Goal: Information Seeking & Learning: Learn about a topic

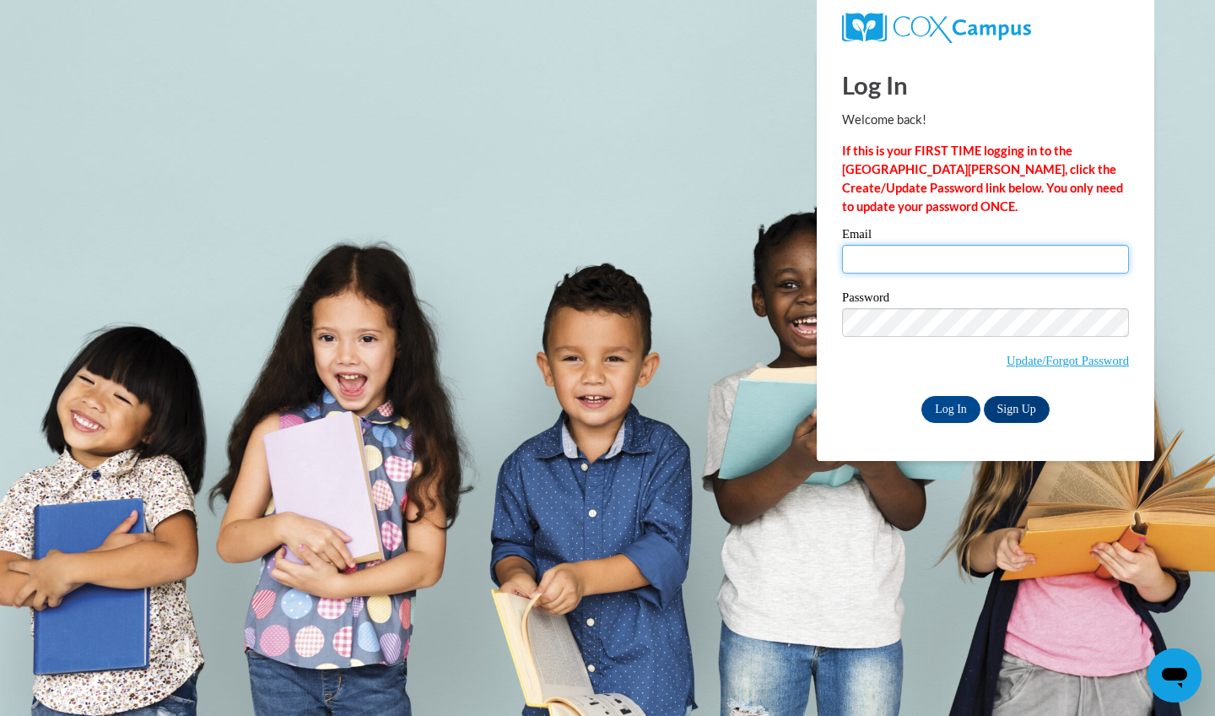
type input "Tony_Rampton@ssis.asia"
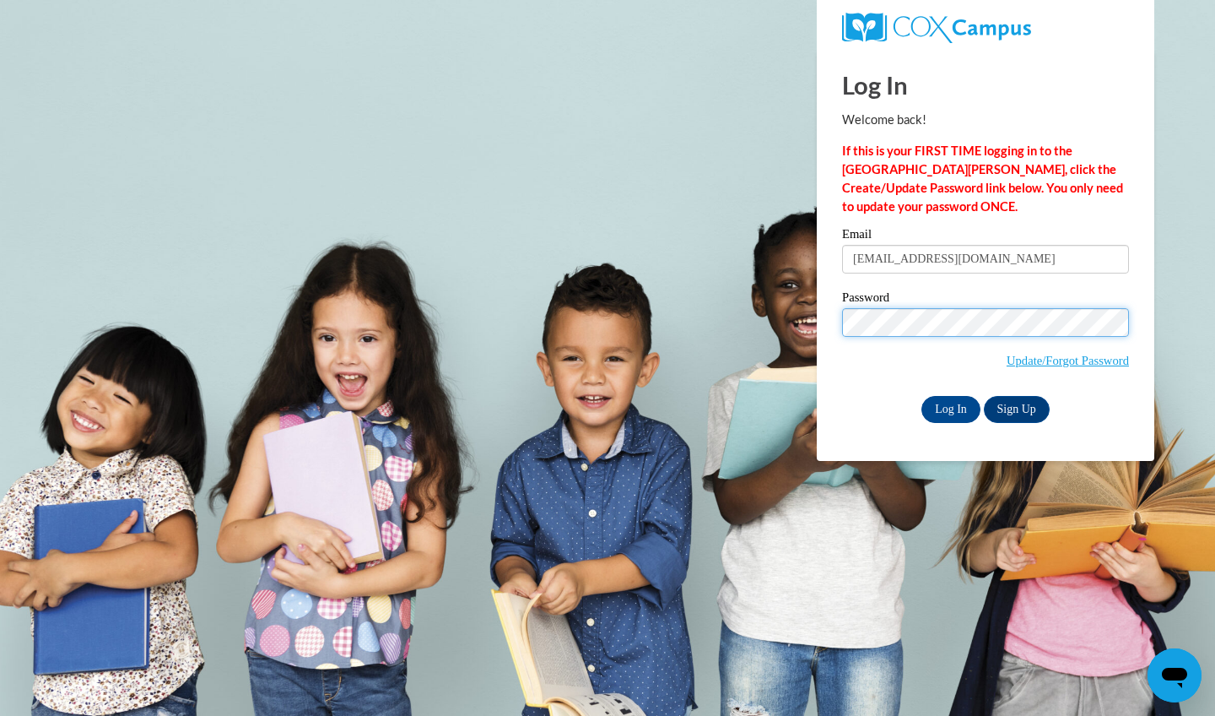
click at [950, 406] on input "Log In" at bounding box center [951, 409] width 59 height 27
click at [955, 409] on input "Log In" at bounding box center [951, 409] width 59 height 27
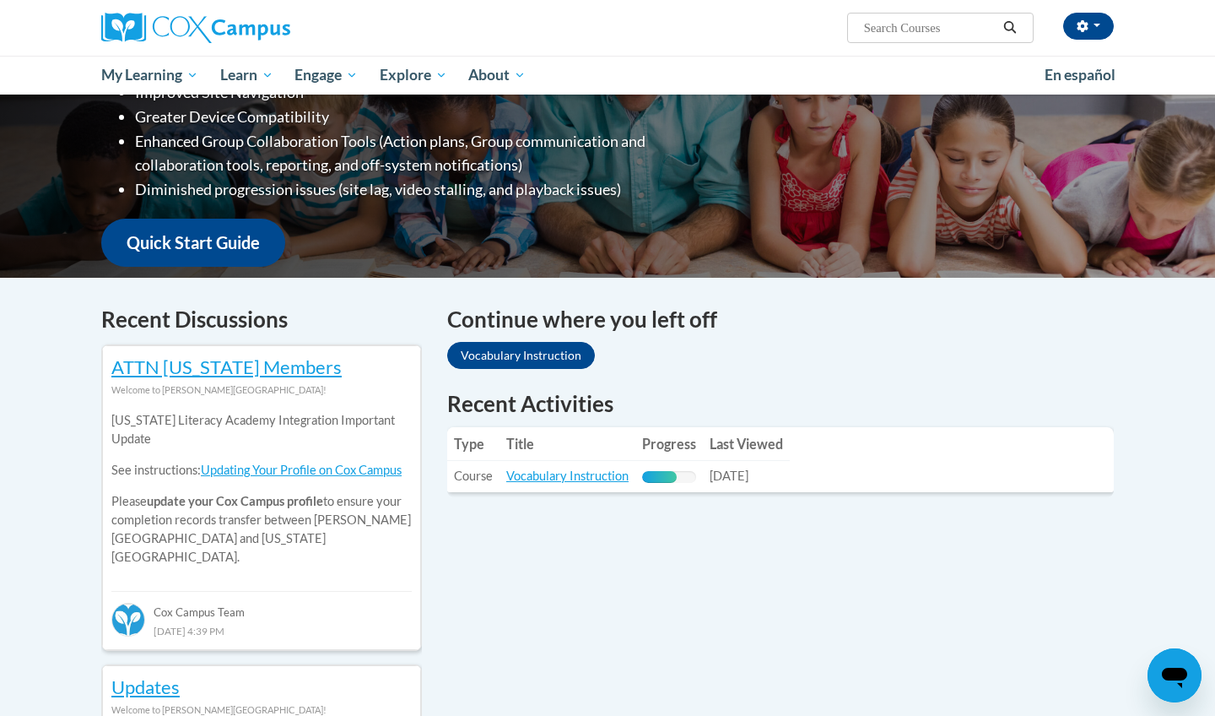
scroll to position [378, 0]
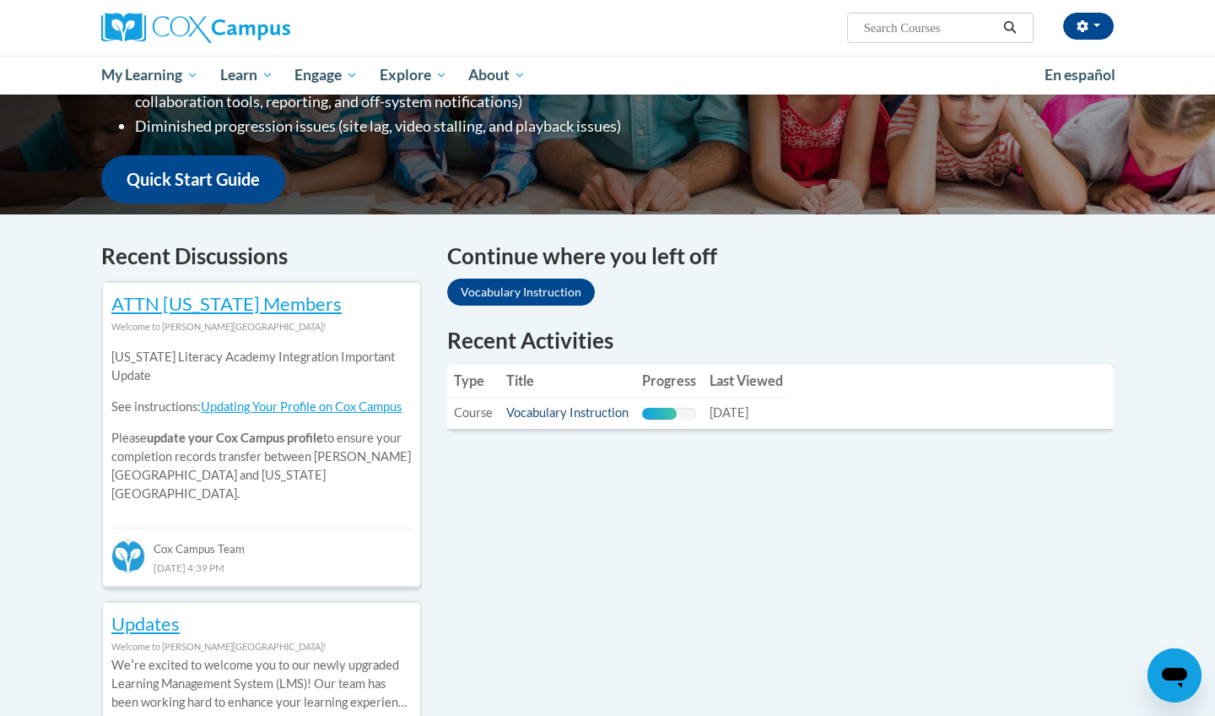
click at [560, 412] on link "Vocabulary Instruction" at bounding box center [567, 412] width 122 height 14
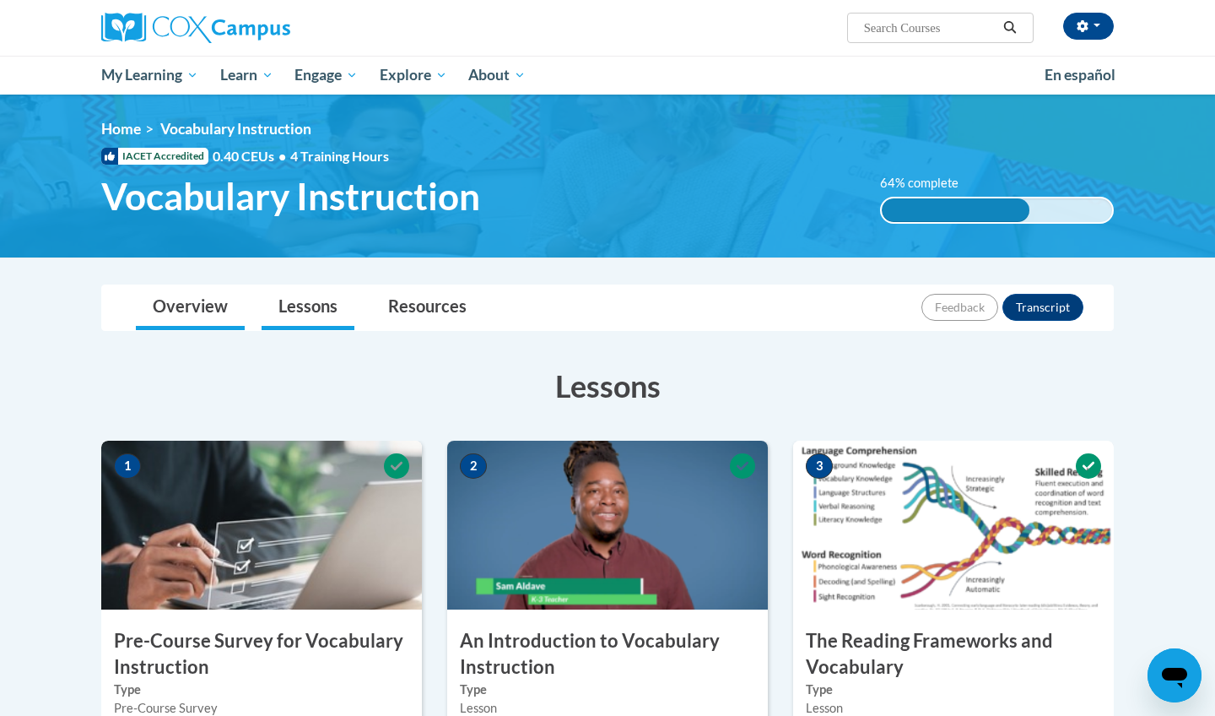
click at [207, 307] on link "Overview" at bounding box center [190, 307] width 109 height 45
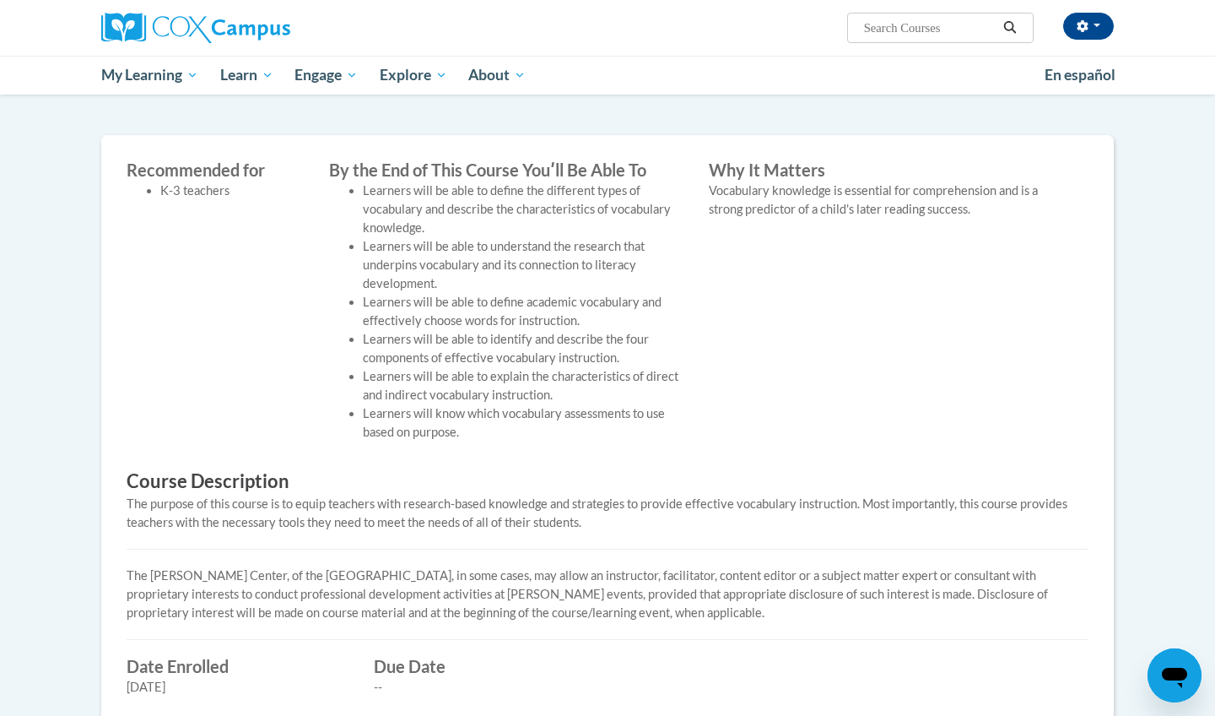
scroll to position [308, 0]
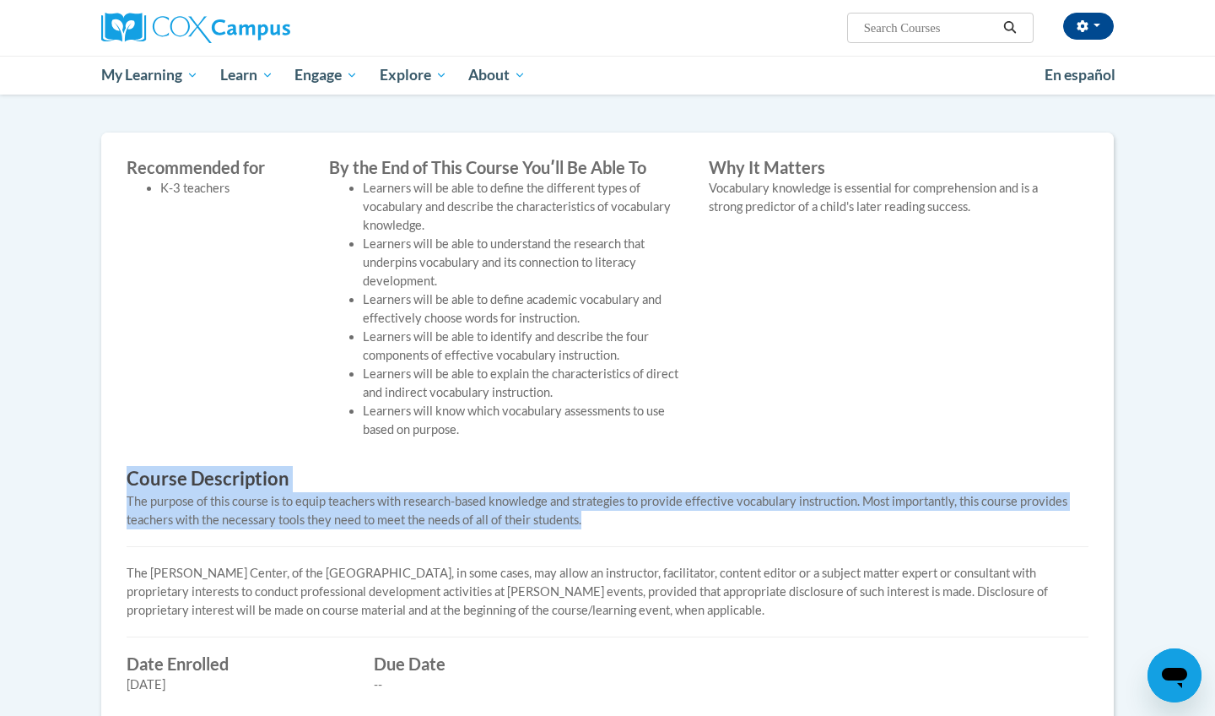
drag, startPoint x: 130, startPoint y: 476, endPoint x: 617, endPoint y: 516, distance: 488.6
click at [617, 516] on div "Recommended for K-3 teachers By the End of This Course Youʹll Be Able To Learne…" at bounding box center [608, 438] width 988 height 561
copy div "Course Description The purpose of this course is to equip teachers with researc…"
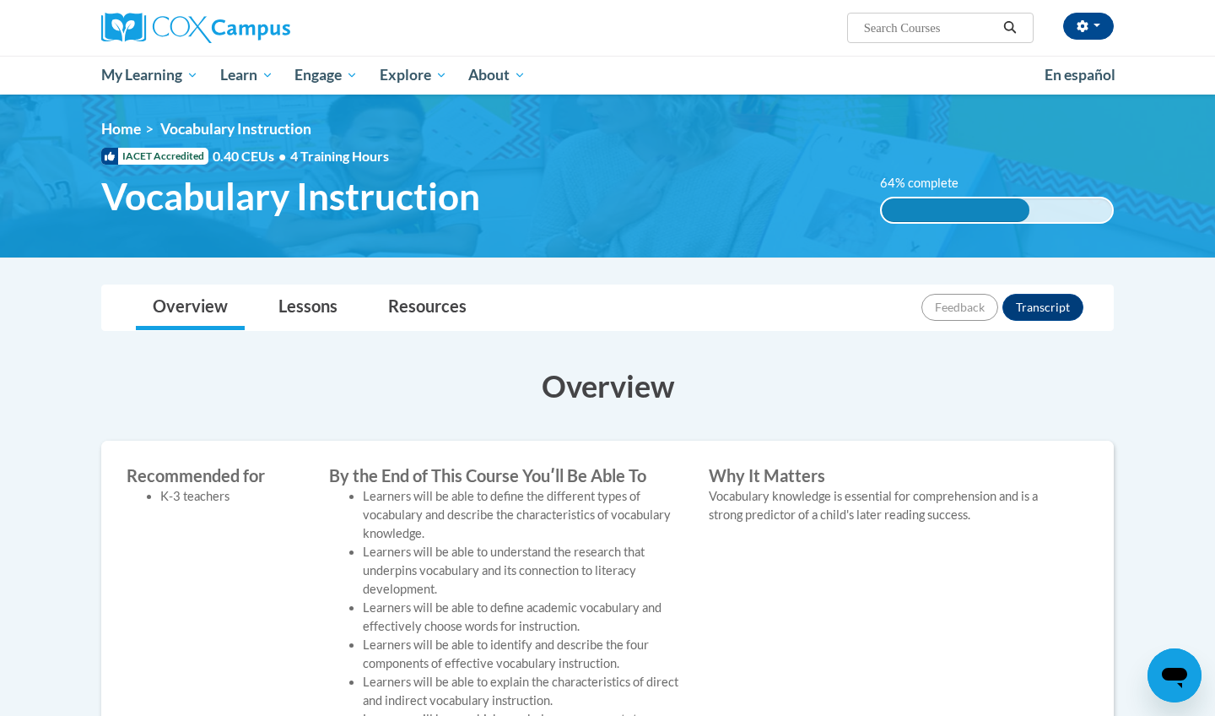
scroll to position [0, 0]
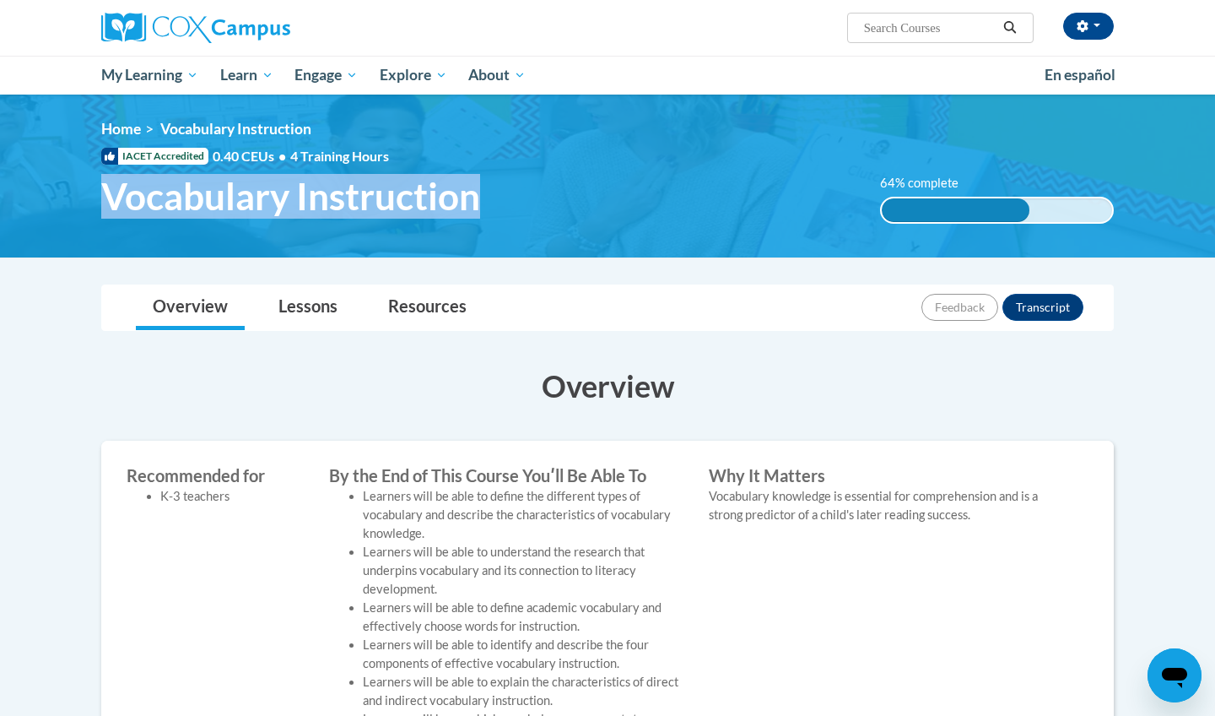
drag, startPoint x: 111, startPoint y: 191, endPoint x: 487, endPoint y: 190, distance: 376.4
click at [487, 190] on h1 "Vocabulary Instruction" at bounding box center [478, 196] width 779 height 45
copy span "Vocabulary Instruction"
